Goal: Check status: Check status

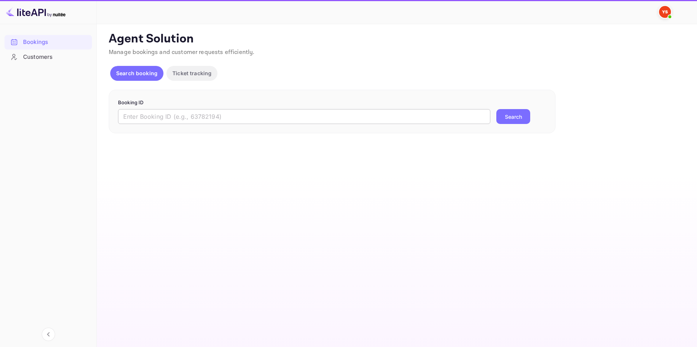
click at [163, 115] on input "text" at bounding box center [304, 116] width 372 height 15
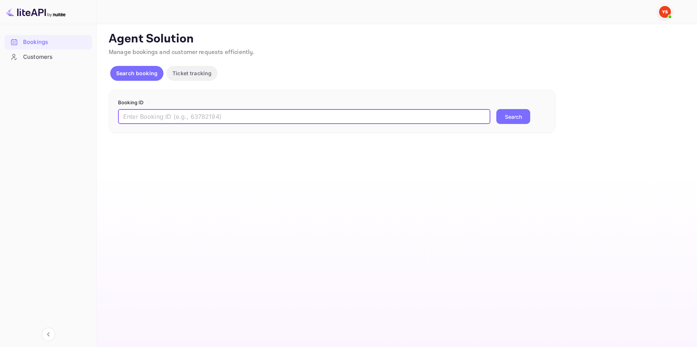
paste input "8429265"
type input "8429265"
click at [514, 118] on button "Search" at bounding box center [513, 116] width 34 height 15
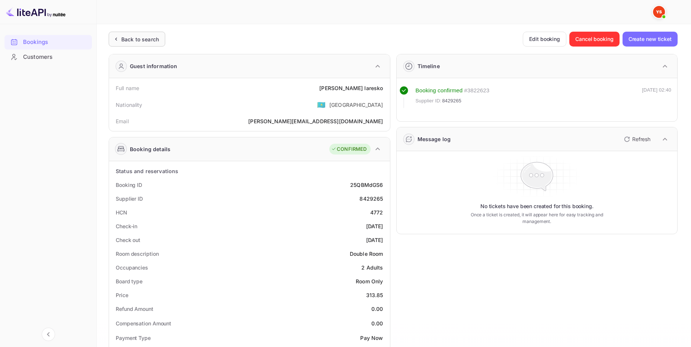
click at [164, 38] on div "Back to search" at bounding box center [137, 39] width 57 height 15
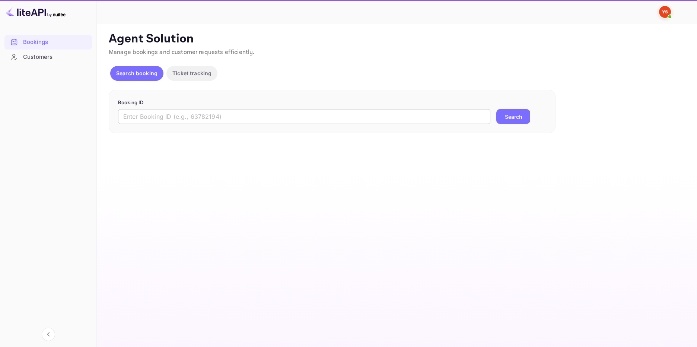
click at [260, 121] on input "text" at bounding box center [304, 116] width 372 height 15
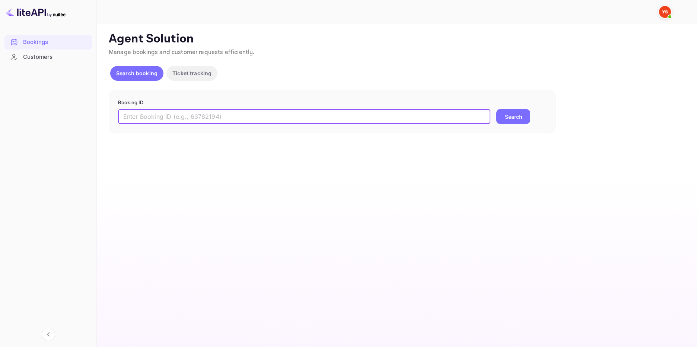
paste input "9389839"
type input "9389839"
click at [504, 116] on button "Search" at bounding box center [513, 116] width 34 height 15
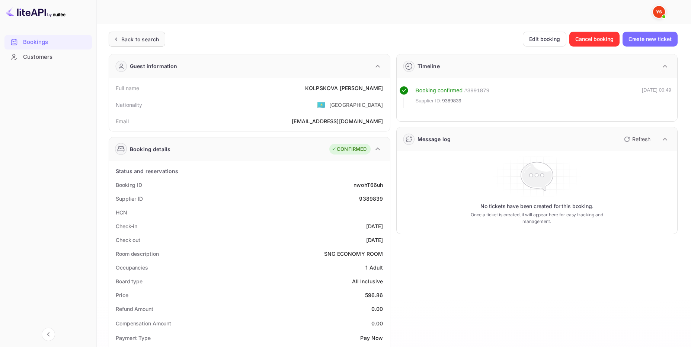
click at [149, 41] on div "Back to search" at bounding box center [140, 39] width 38 height 8
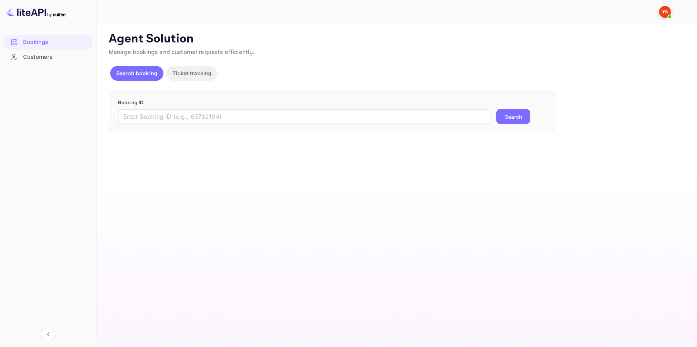
drag, startPoint x: 281, startPoint y: 115, endPoint x: 285, endPoint y: 114, distance: 4.2
click at [281, 115] on input "text" at bounding box center [304, 116] width 372 height 15
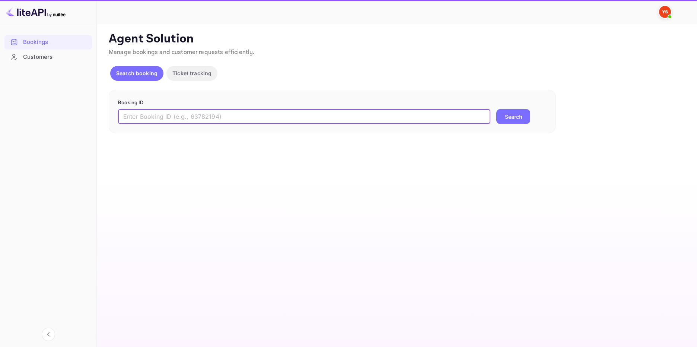
paste input "9546166"
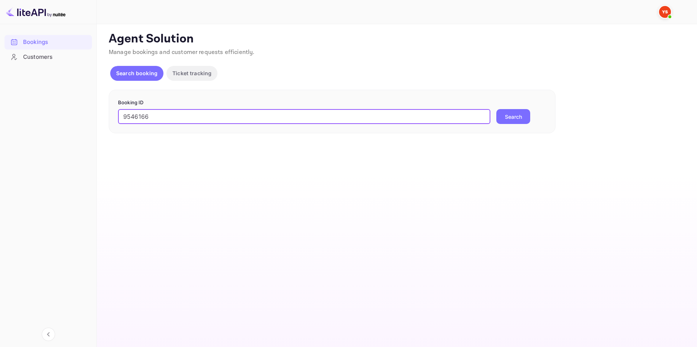
type input "9546166"
click at [515, 119] on button "Search" at bounding box center [513, 116] width 34 height 15
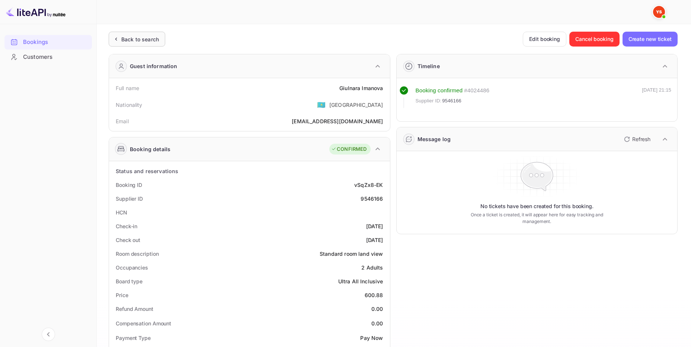
click at [127, 35] on div "Back to search" at bounding box center [140, 39] width 38 height 8
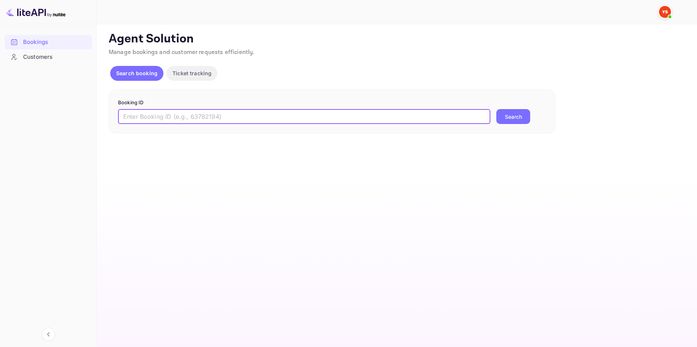
click at [164, 121] on input "text" at bounding box center [304, 116] width 372 height 15
paste input "9290151"
type input "9290151"
click at [506, 112] on button "Search" at bounding box center [513, 116] width 34 height 15
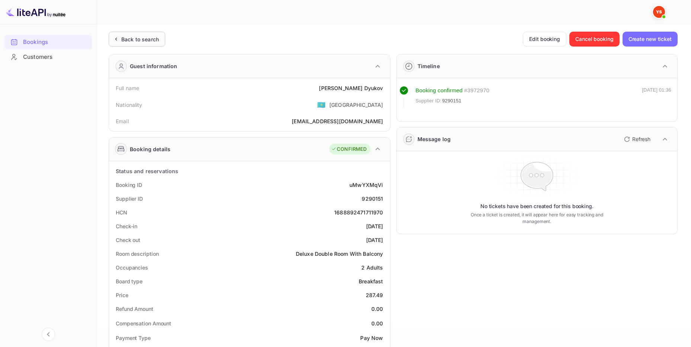
click at [135, 36] on div "Back to search" at bounding box center [140, 39] width 38 height 8
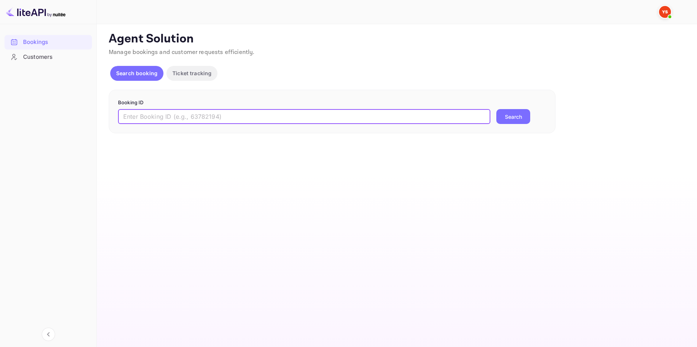
click at [236, 109] on input "text" at bounding box center [304, 116] width 372 height 15
paste input "9886869"
type input "9886869"
click at [513, 115] on button "Search" at bounding box center [513, 116] width 34 height 15
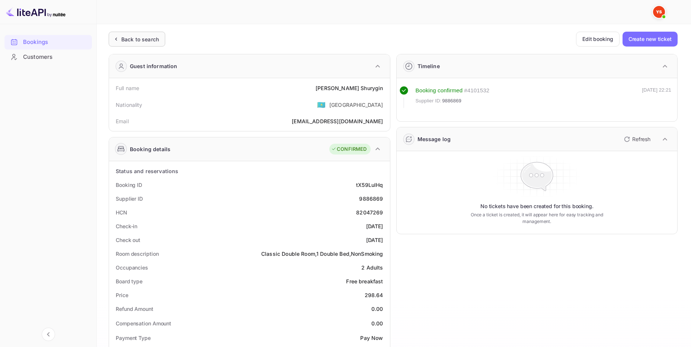
click at [139, 39] on div "Back to search" at bounding box center [140, 39] width 38 height 8
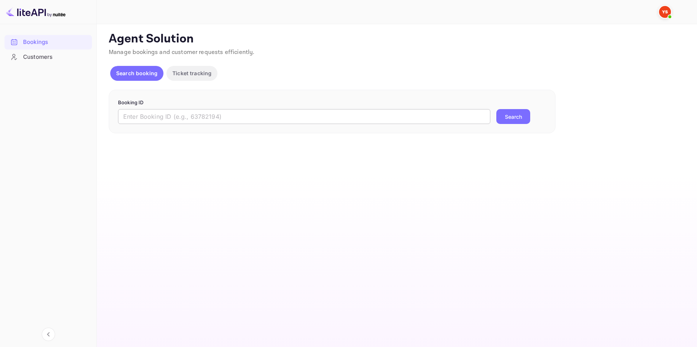
click at [156, 117] on input "text" at bounding box center [304, 116] width 372 height 15
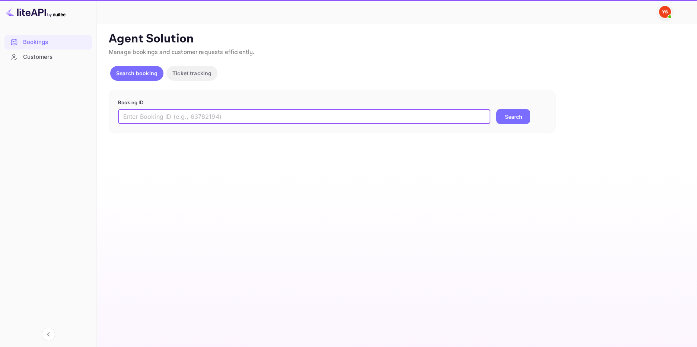
paste input "9833958"
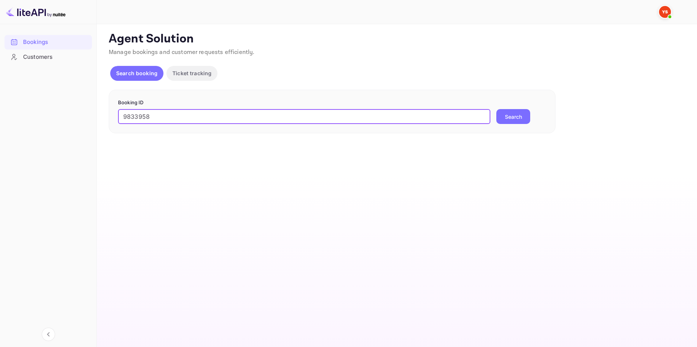
type input "9833958"
click at [501, 109] on button "Search" at bounding box center [513, 116] width 34 height 15
